Goal: Information Seeking & Learning: Learn about a topic

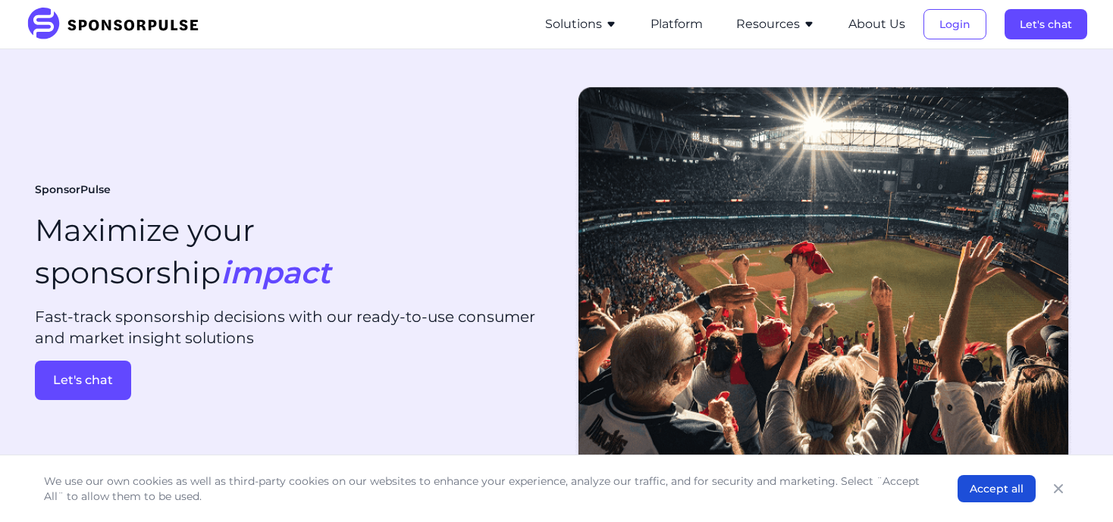
click at [785, 15] on button "Resources" at bounding box center [775, 24] width 79 height 18
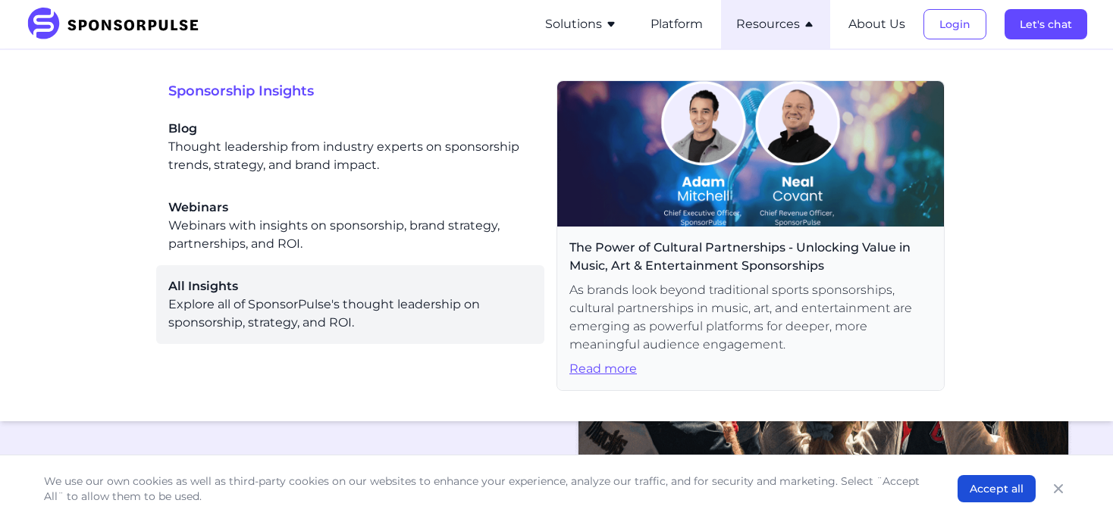
click at [252, 309] on div "All Insights Explore all of SponsorPulse's thought leadership on sponsorship, s…" at bounding box center [350, 304] width 364 height 55
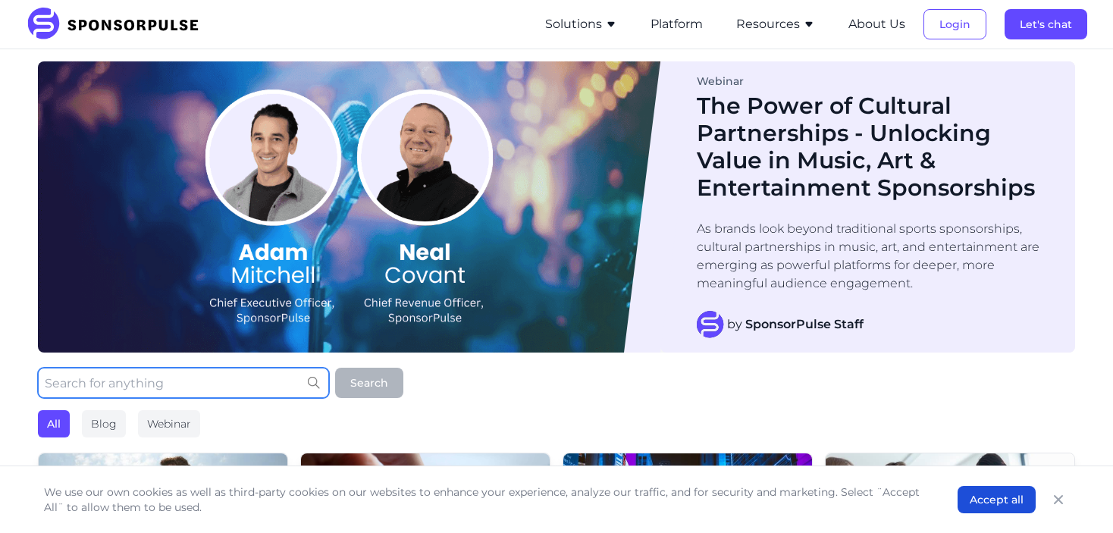
click at [132, 385] on input "text" at bounding box center [183, 383] width 291 height 30
type input "NHL"
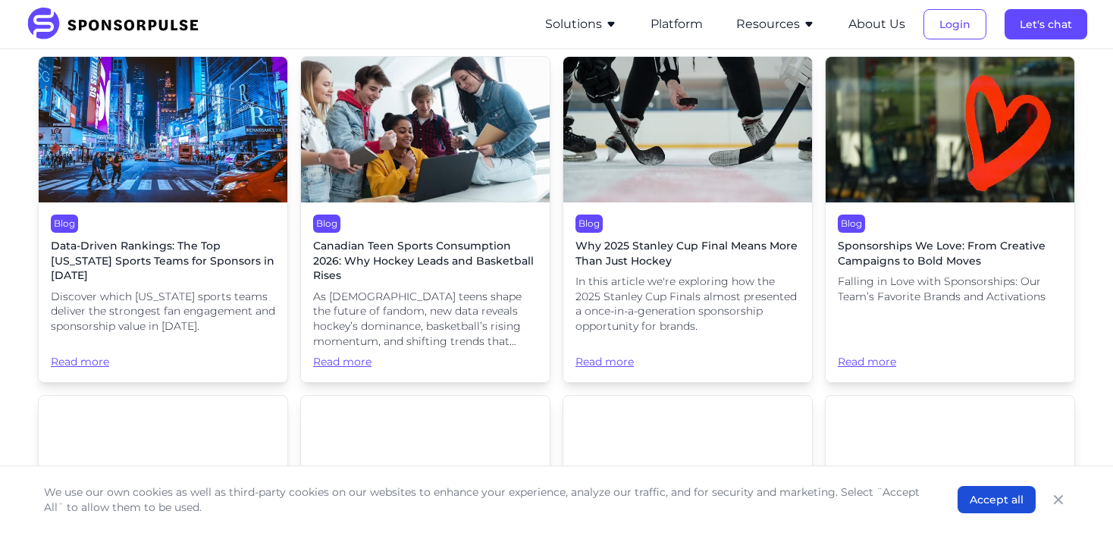
scroll to position [276, 0]
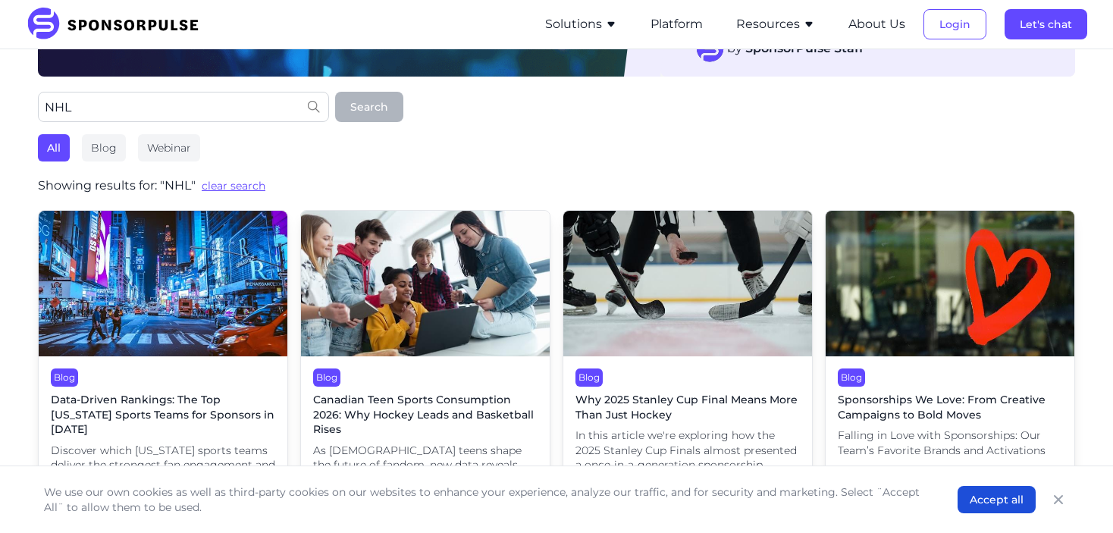
click at [425, 418] on span "Canadian Teen Sports Consumption 2026: Why Hockey Leads and Basketball Rises" at bounding box center [425, 415] width 224 height 45
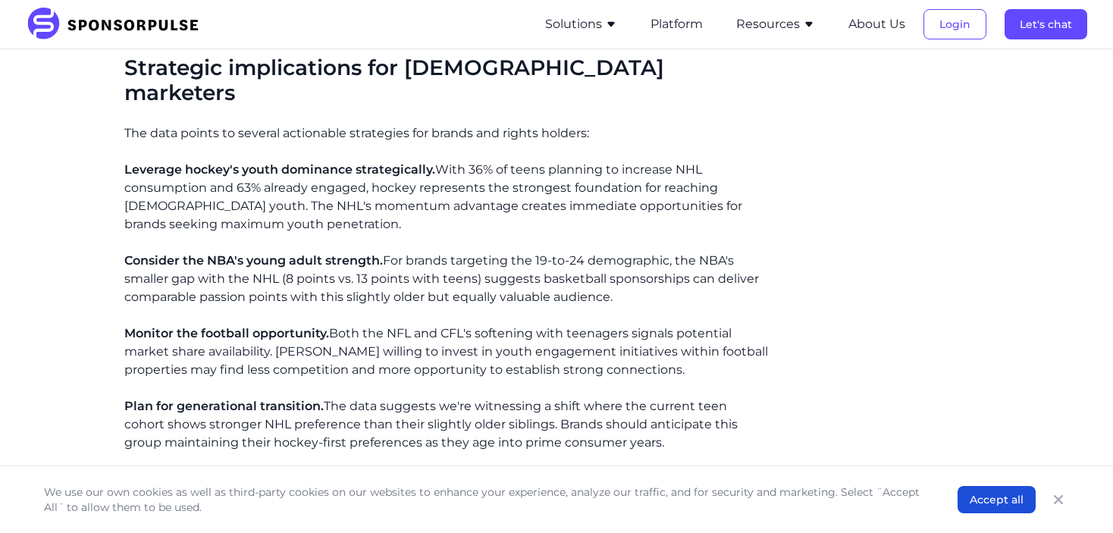
scroll to position [1710, 0]
